Goal: Navigation & Orientation: Find specific page/section

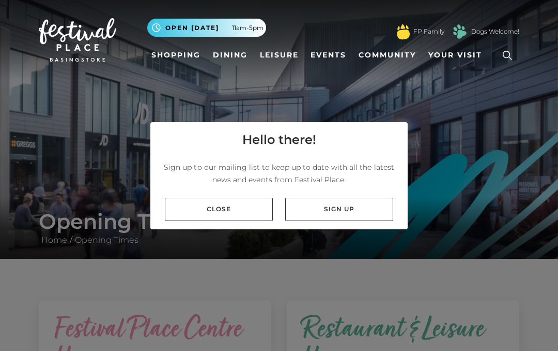
click at [236, 222] on div "Close Sign up" at bounding box center [278, 209] width 257 height 40
click at [230, 209] on link "Close" at bounding box center [219, 208] width 108 height 23
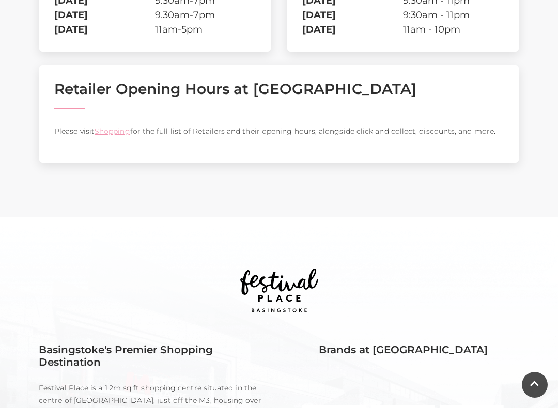
scroll to position [454, 0]
click at [115, 134] on link "Shopping" at bounding box center [113, 131] width 36 height 9
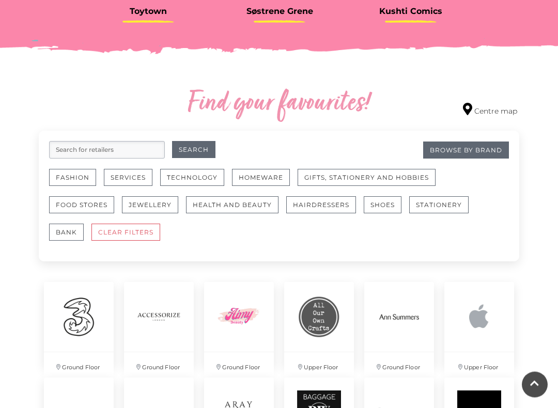
scroll to position [521, 0]
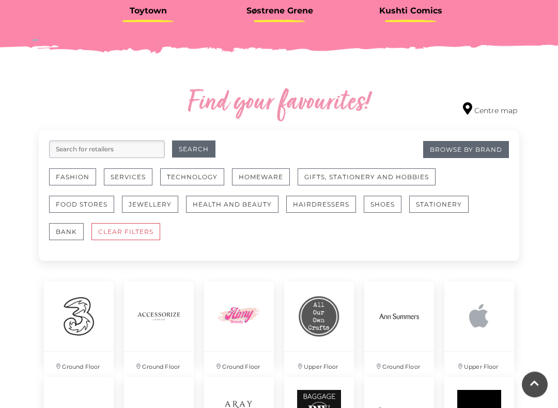
click at [401, 177] on button "Gifts, Stationery and Hobbies" at bounding box center [367, 177] width 138 height 17
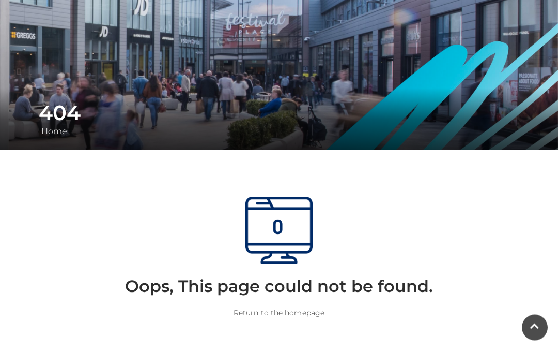
scroll to position [105, 0]
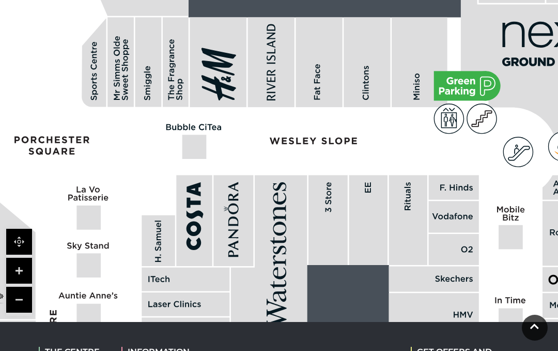
scroll to position [688, 0]
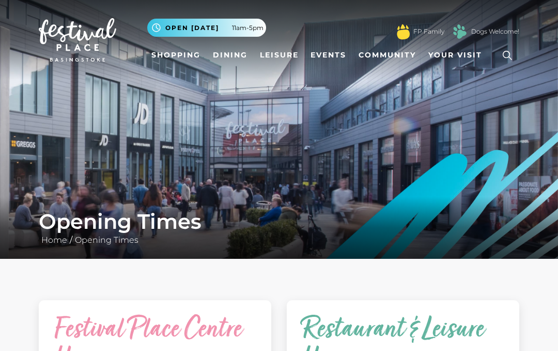
click at [177, 65] on link "Shopping" at bounding box center [175, 54] width 57 height 19
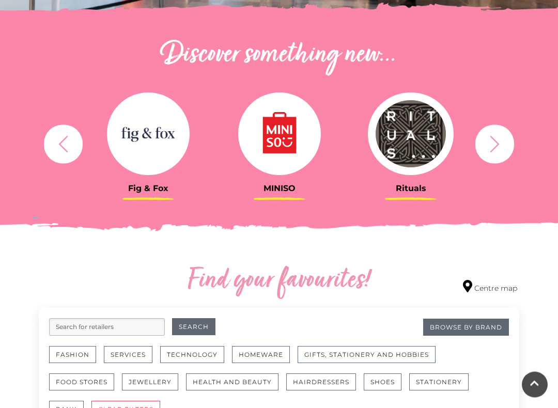
scroll to position [347, 0]
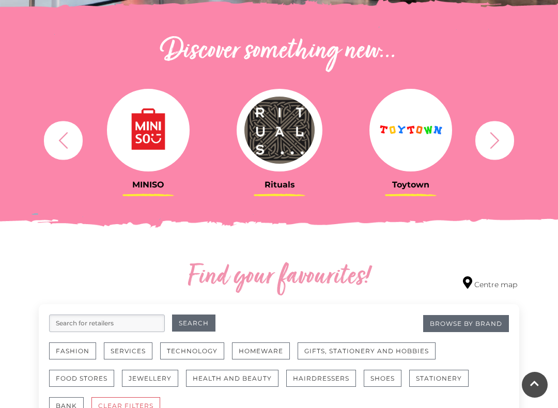
click at [490, 149] on icon "button" at bounding box center [494, 140] width 19 height 19
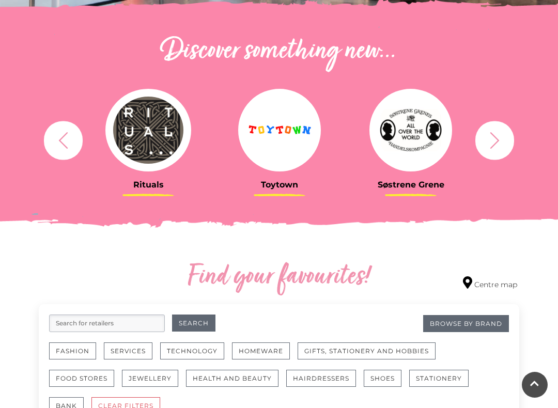
click at [496, 147] on icon "button" at bounding box center [494, 140] width 19 height 19
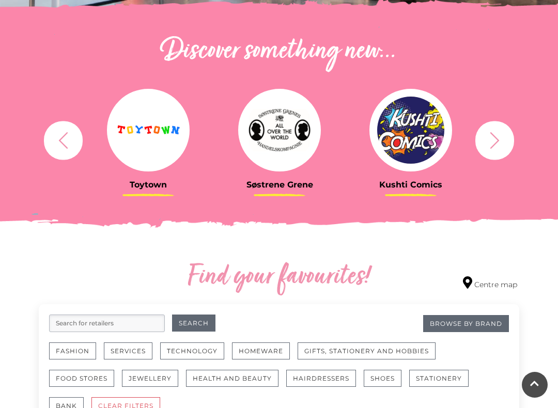
click at [497, 149] on icon "button" at bounding box center [494, 140] width 19 height 19
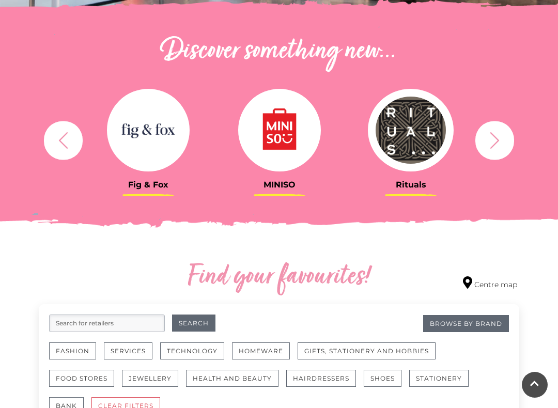
click at [501, 149] on icon "button" at bounding box center [494, 140] width 19 height 19
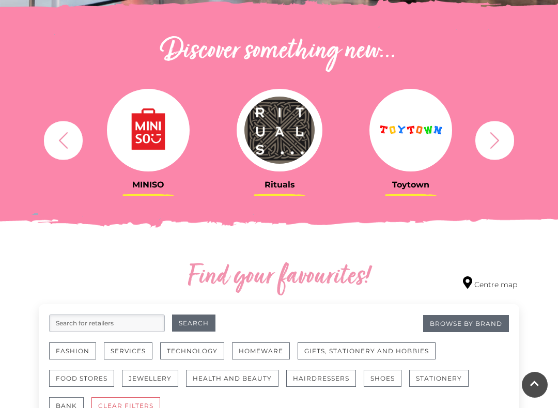
click at [501, 143] on icon "button" at bounding box center [494, 140] width 19 height 19
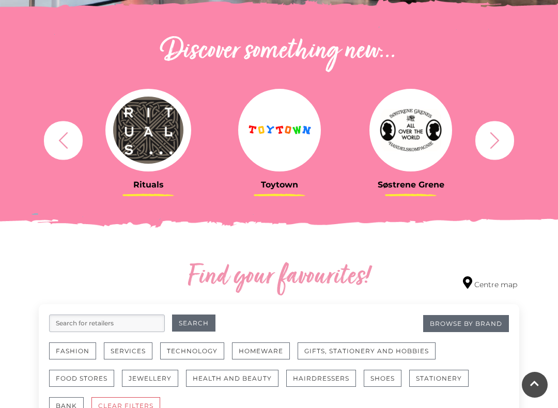
click at [495, 146] on icon "button" at bounding box center [494, 140] width 19 height 19
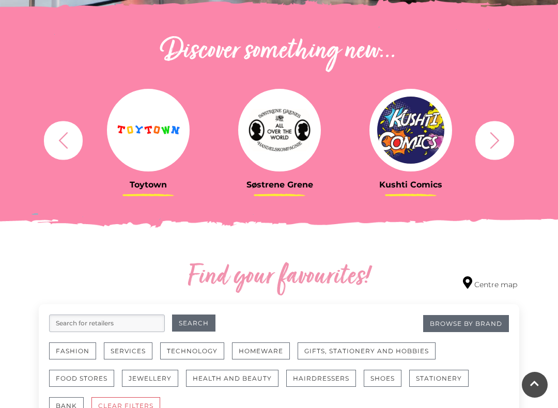
click at [498, 147] on icon "button" at bounding box center [494, 140] width 19 height 19
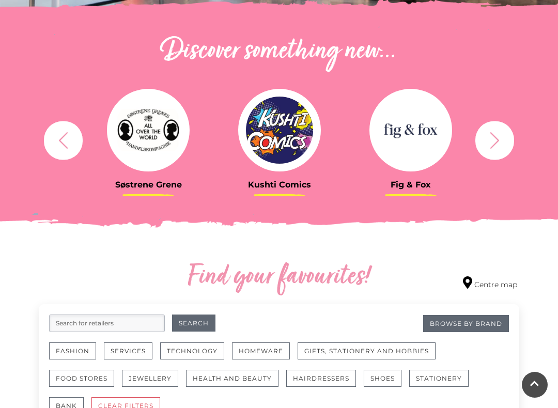
click at [499, 148] on icon "button" at bounding box center [494, 140] width 19 height 19
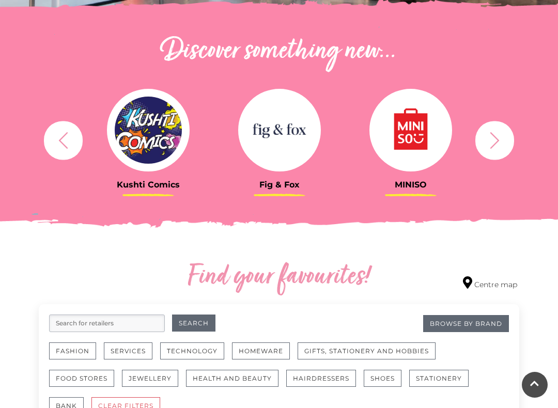
click at [498, 143] on icon "button" at bounding box center [494, 140] width 19 height 19
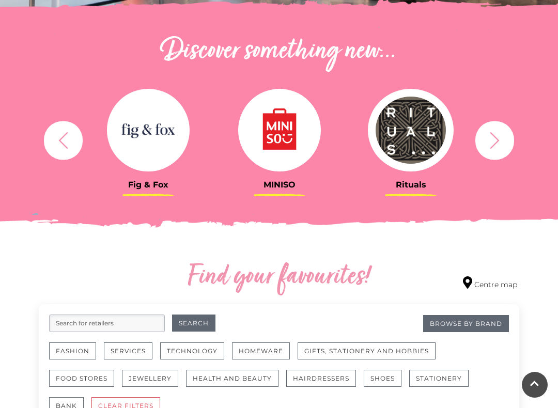
click at [498, 146] on icon "button" at bounding box center [494, 140] width 19 height 19
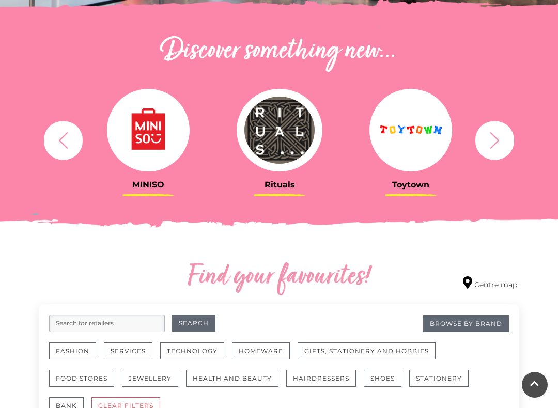
click at [498, 147] on icon "button" at bounding box center [494, 140] width 19 height 19
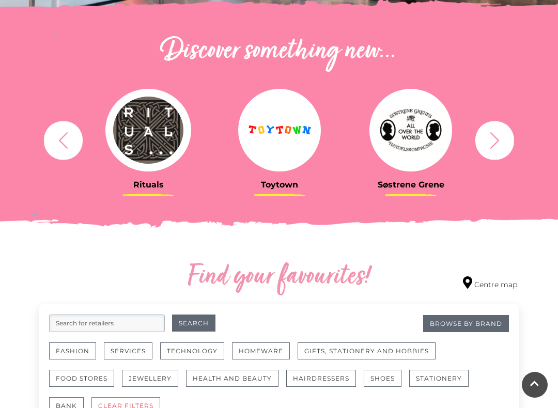
click at [495, 148] on icon "button" at bounding box center [494, 140] width 19 height 19
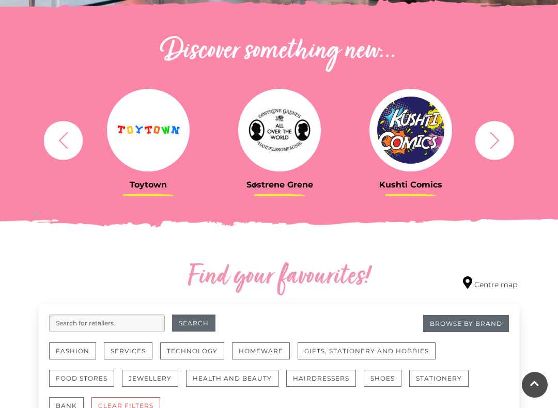
click at [497, 147] on icon "button" at bounding box center [494, 140] width 19 height 19
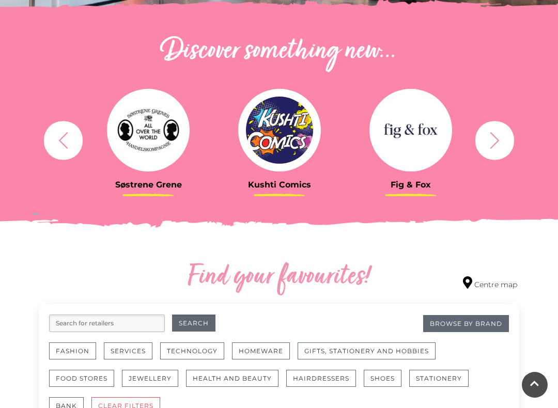
click at [499, 147] on icon "button" at bounding box center [494, 140] width 19 height 19
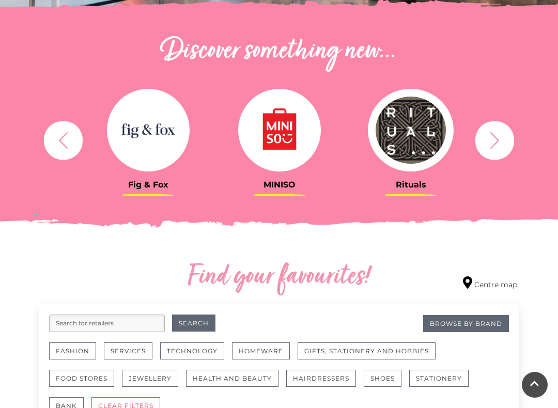
click at [496, 144] on icon "button" at bounding box center [494, 140] width 19 height 19
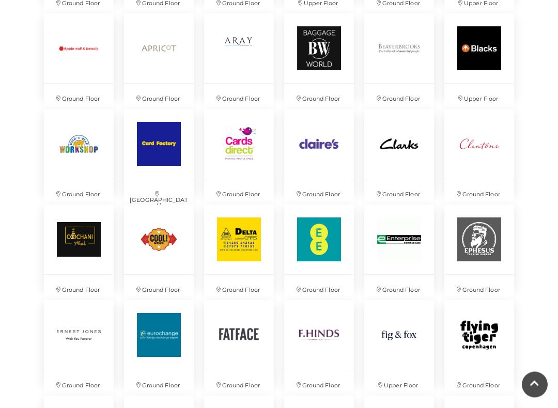
scroll to position [901, 0]
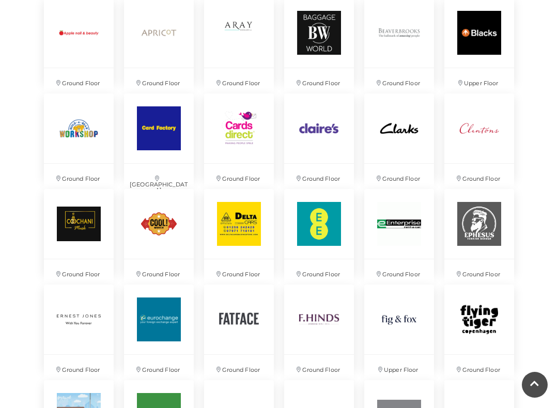
click at [70, 154] on img at bounding box center [79, 129] width 70 height 70
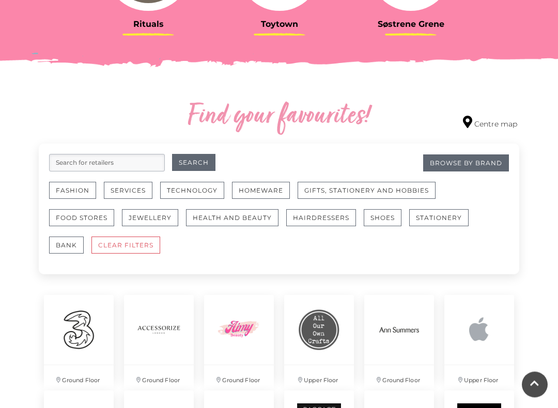
scroll to position [509, 0]
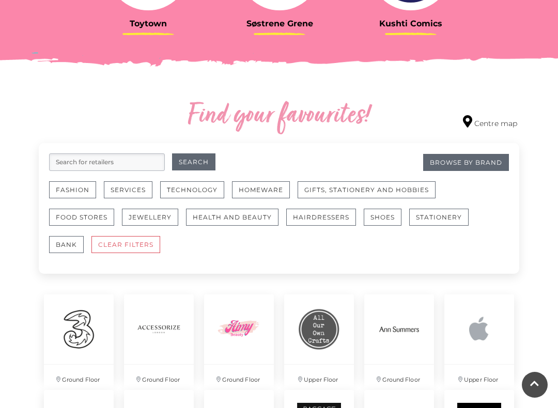
click at [118, 245] on button "CLEAR FILTERS" at bounding box center [126, 244] width 69 height 17
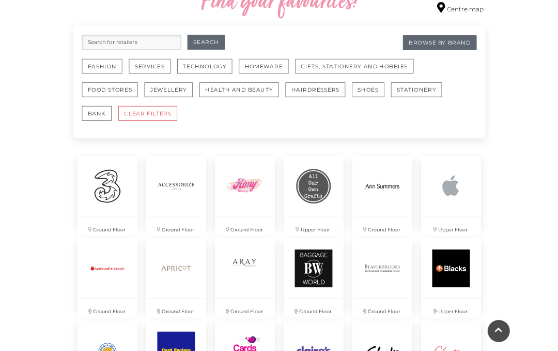
scroll to position [620, 0]
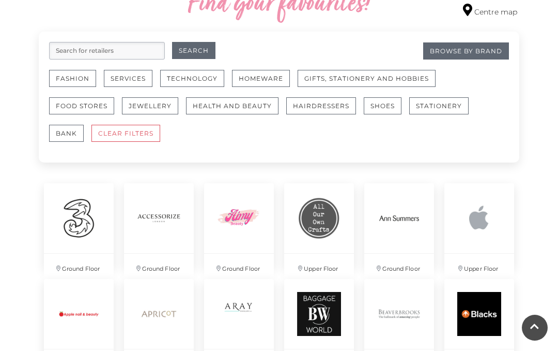
click at [445, 104] on button "Stationery" at bounding box center [438, 105] width 59 height 17
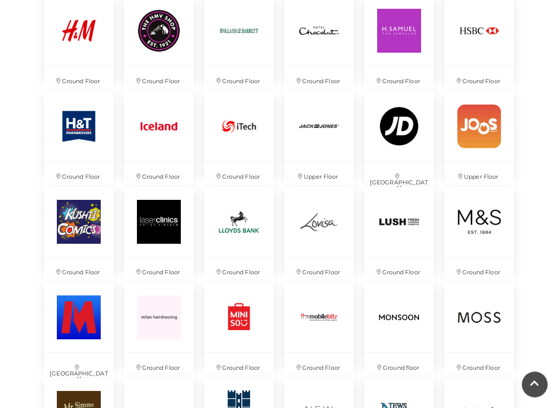
scroll to position [1382, 0]
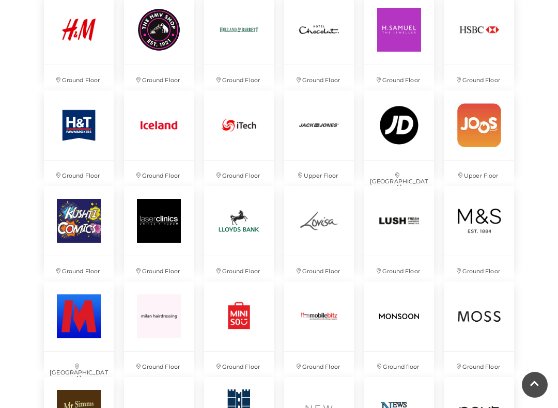
click at [143, 65] on img at bounding box center [159, 30] width 70 height 70
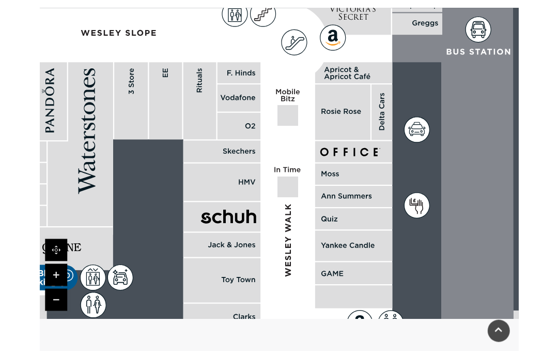
scroll to position [664, 0]
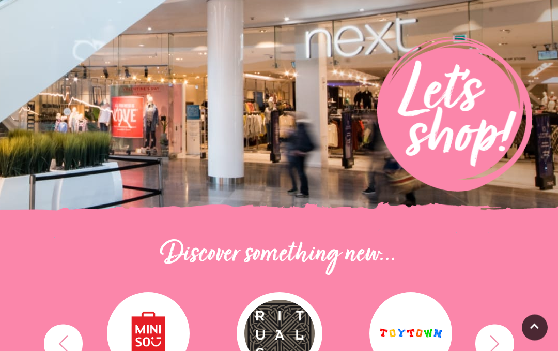
scroll to position [137, 0]
